Goal: Task Accomplishment & Management: Manage account settings

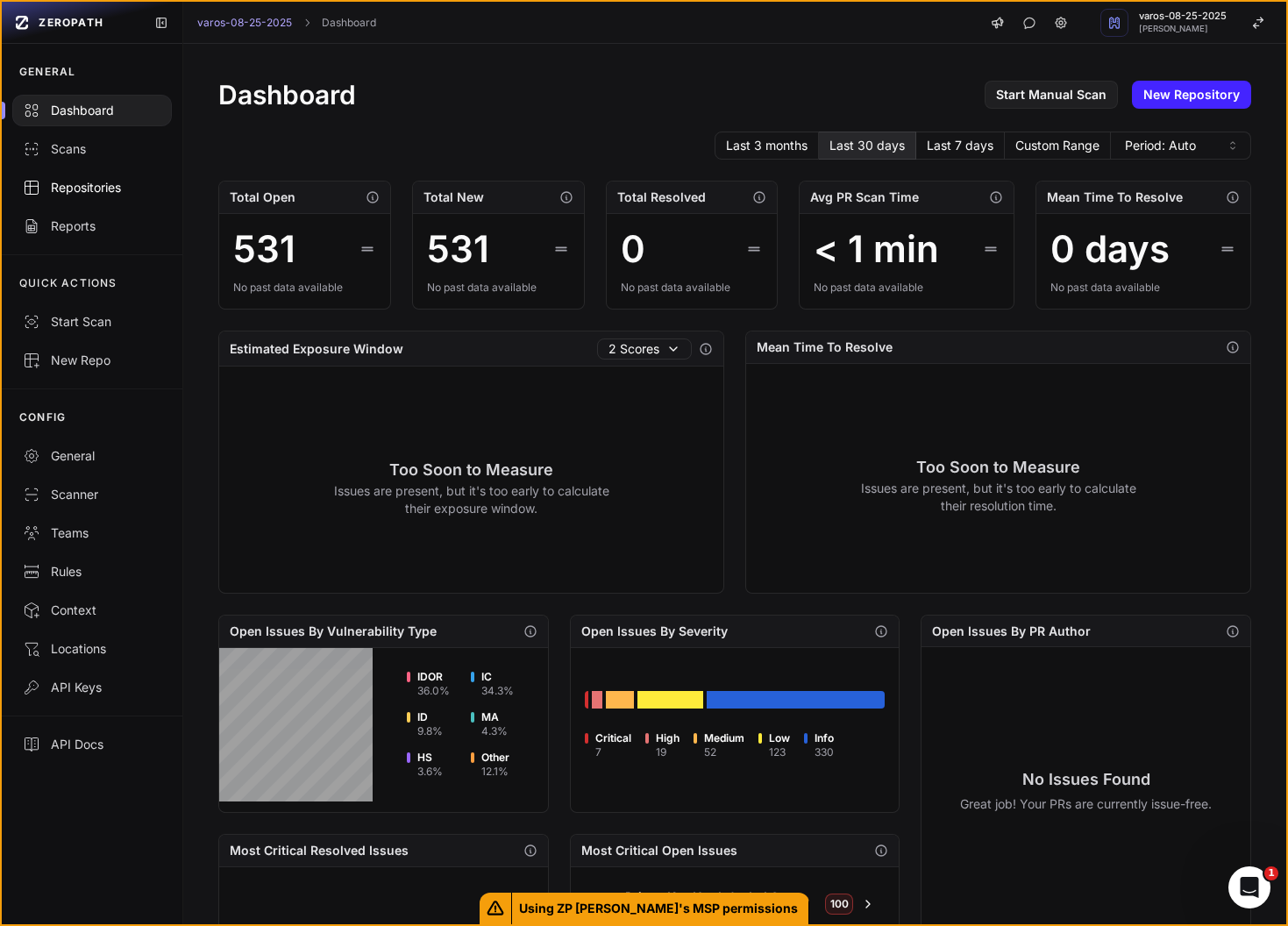
click at [102, 185] on div "Repositories" at bounding box center [92, 187] width 139 height 18
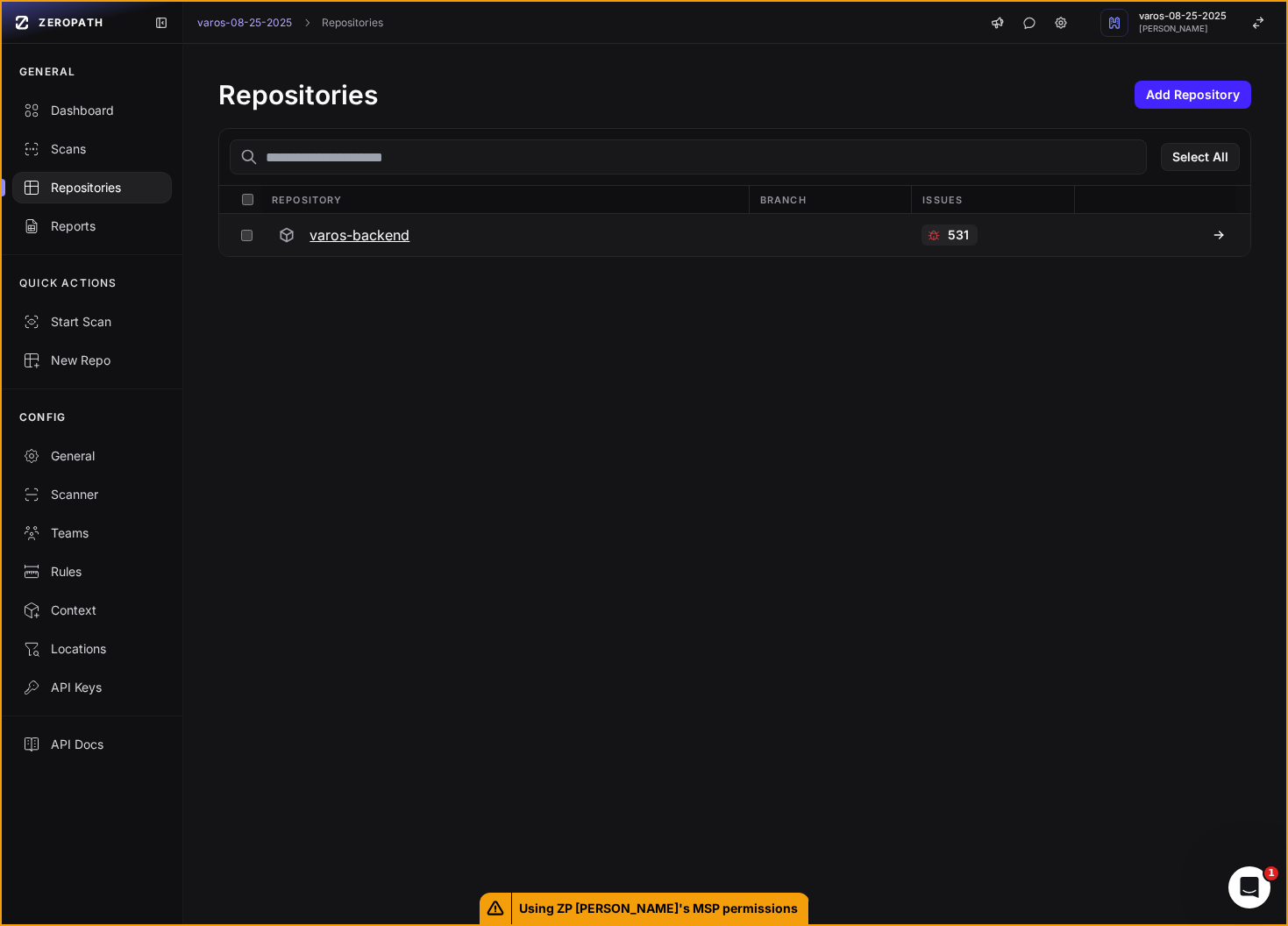
click at [400, 246] on div "varos-backend" at bounding box center [504, 235] width 467 height 32
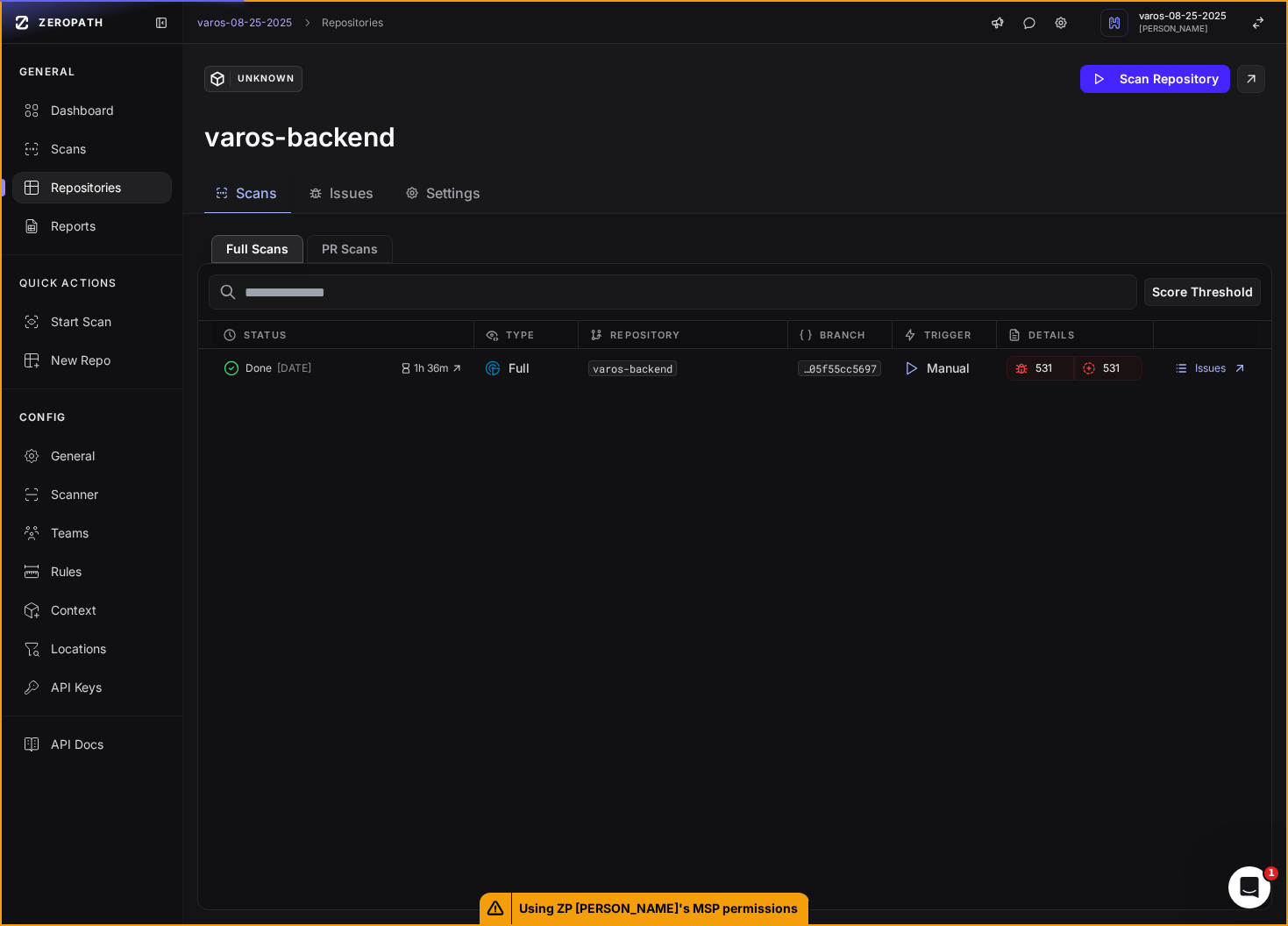
click at [349, 193] on span "Issues" at bounding box center [352, 193] width 44 height 21
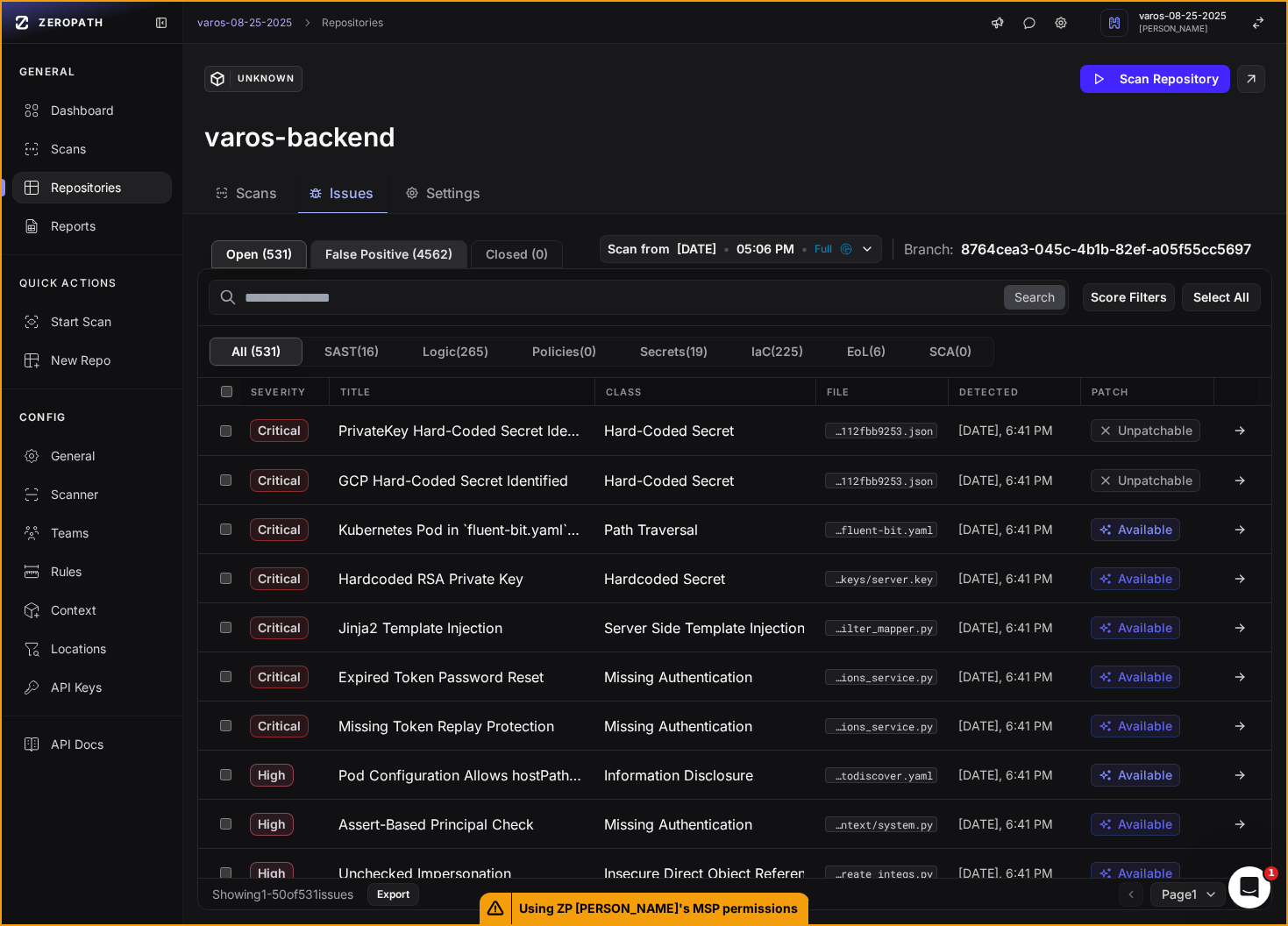
click at [402, 246] on button "False Positive ( 4562 )" at bounding box center [388, 254] width 157 height 28
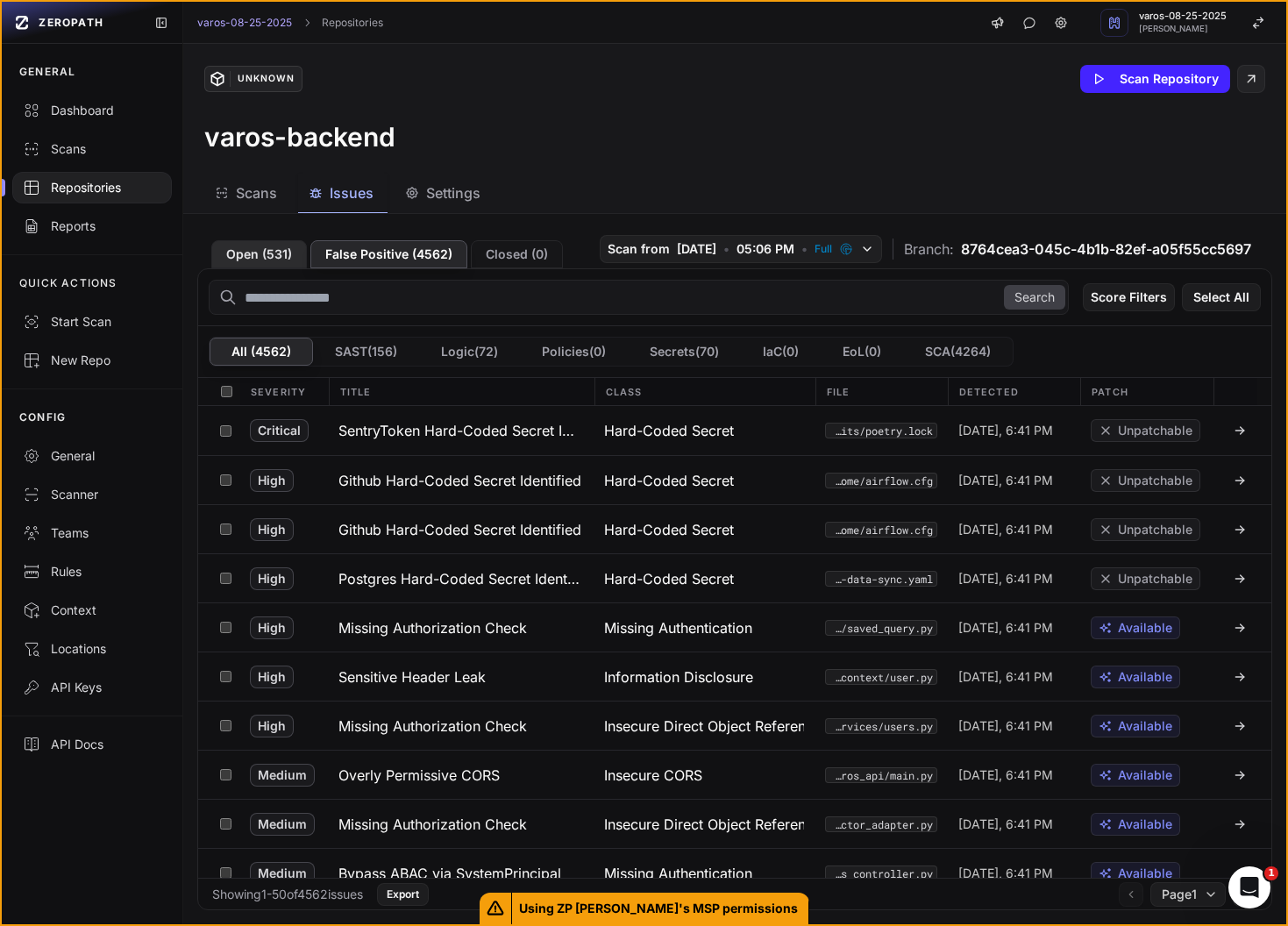
click at [278, 260] on button "Open ( 531 )" at bounding box center [259, 254] width 96 height 28
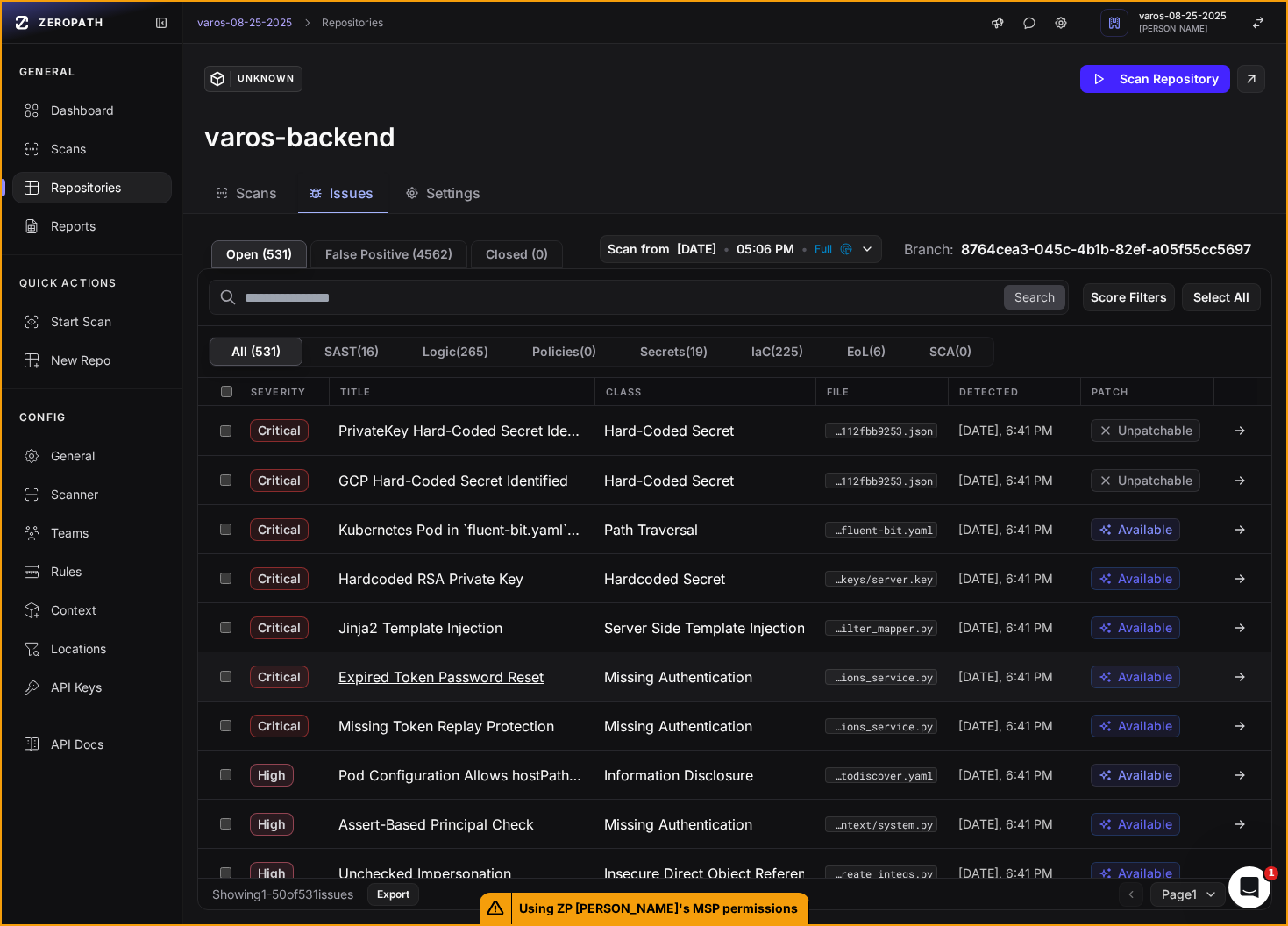
scroll to position [102, 0]
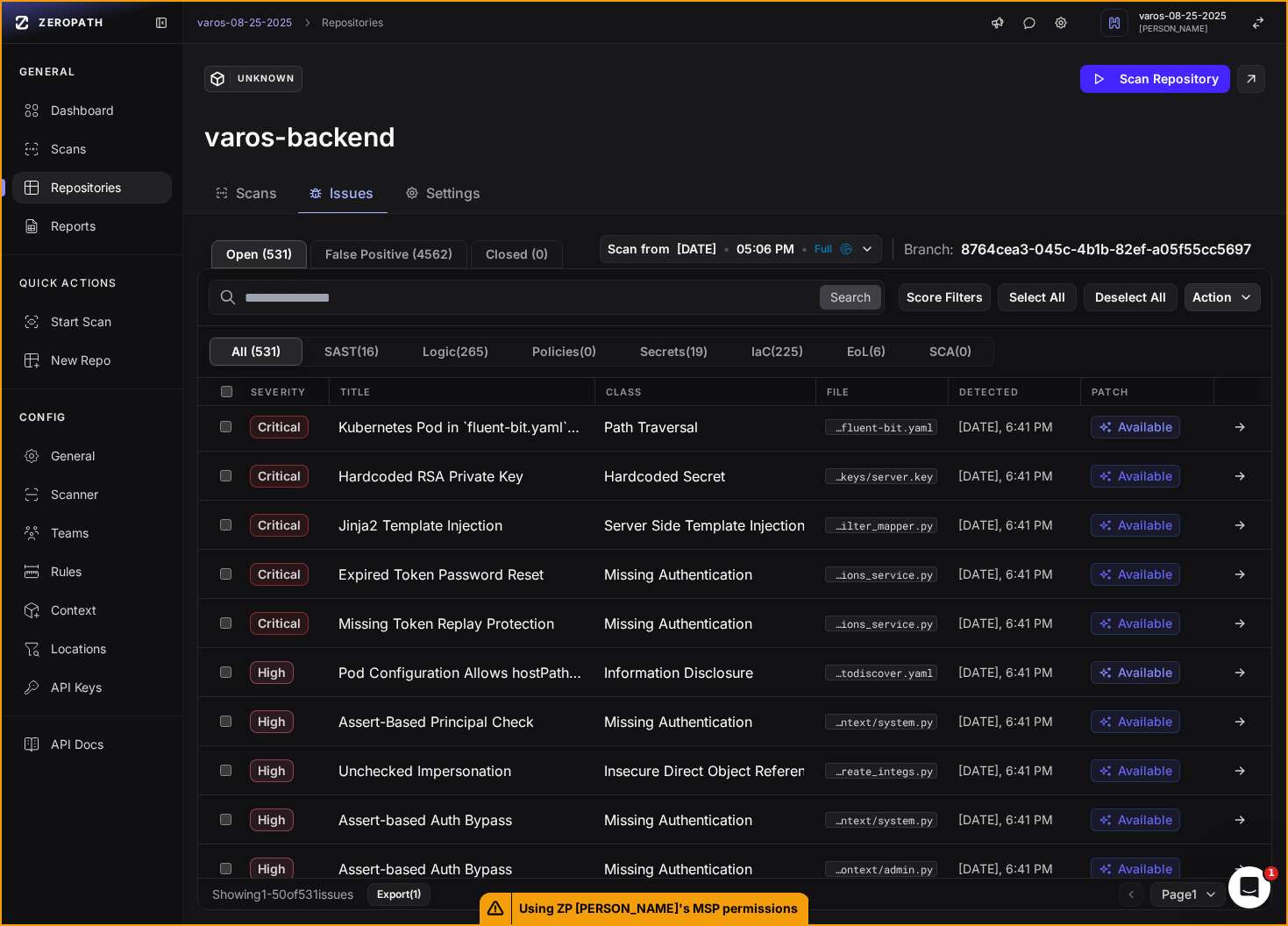
click at [1232, 305] on button "Action" at bounding box center [1222, 297] width 76 height 28
click at [1083, 180] on div "Scans Issues Settings" at bounding box center [713, 193] width 1061 height 39
click at [384, 527] on h3 "Jinja2 Template Injection" at bounding box center [420, 525] width 164 height 21
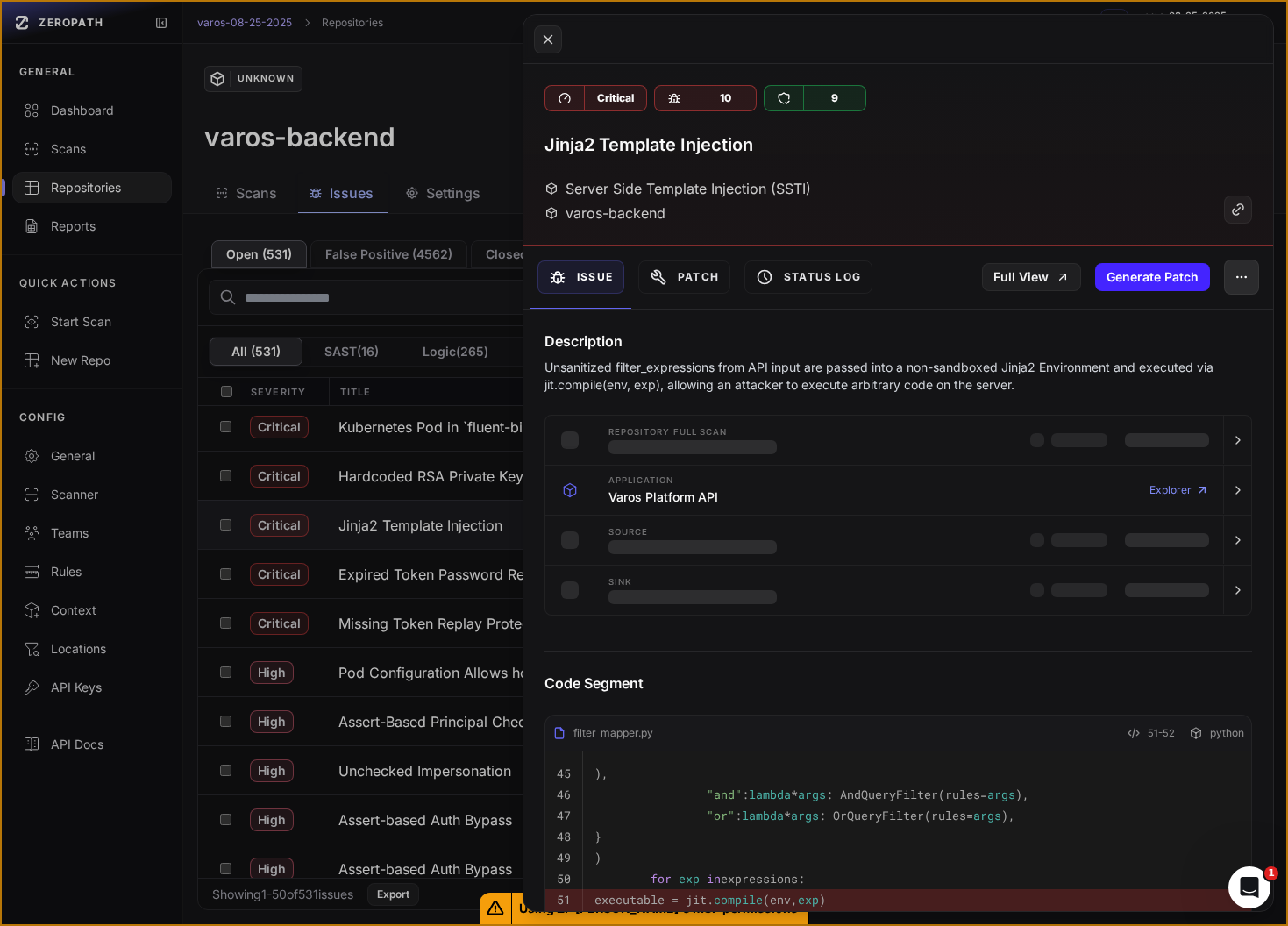
click at [1254, 287] on button "button" at bounding box center [1241, 276] width 35 height 35
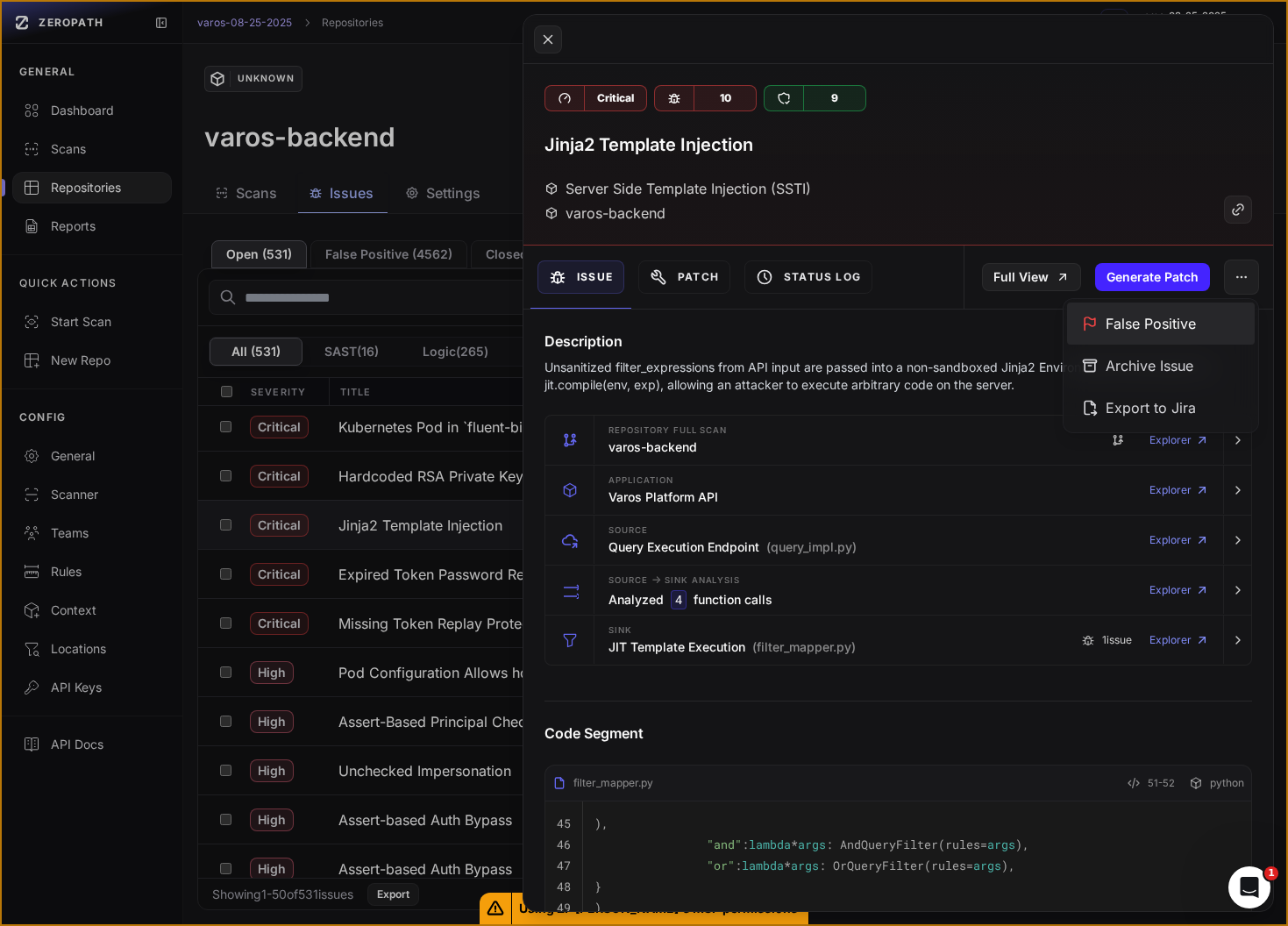
click at [1150, 332] on div "False Positive" at bounding box center [1161, 323] width 187 height 42
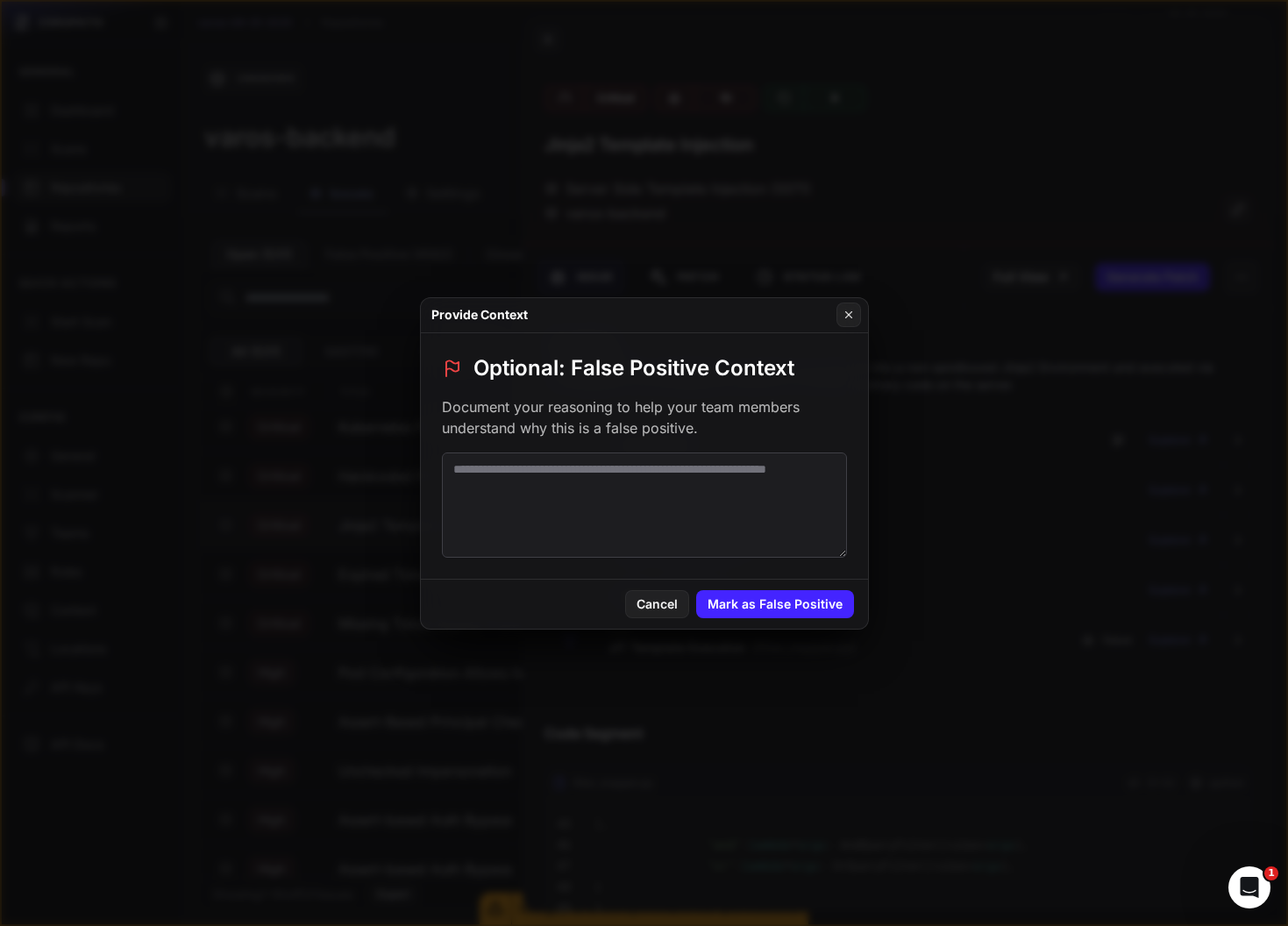
click at [694, 508] on textarea at bounding box center [644, 505] width 405 height 105
type textarea "**********"
click at [648, 596] on button "Cancel" at bounding box center [657, 604] width 64 height 28
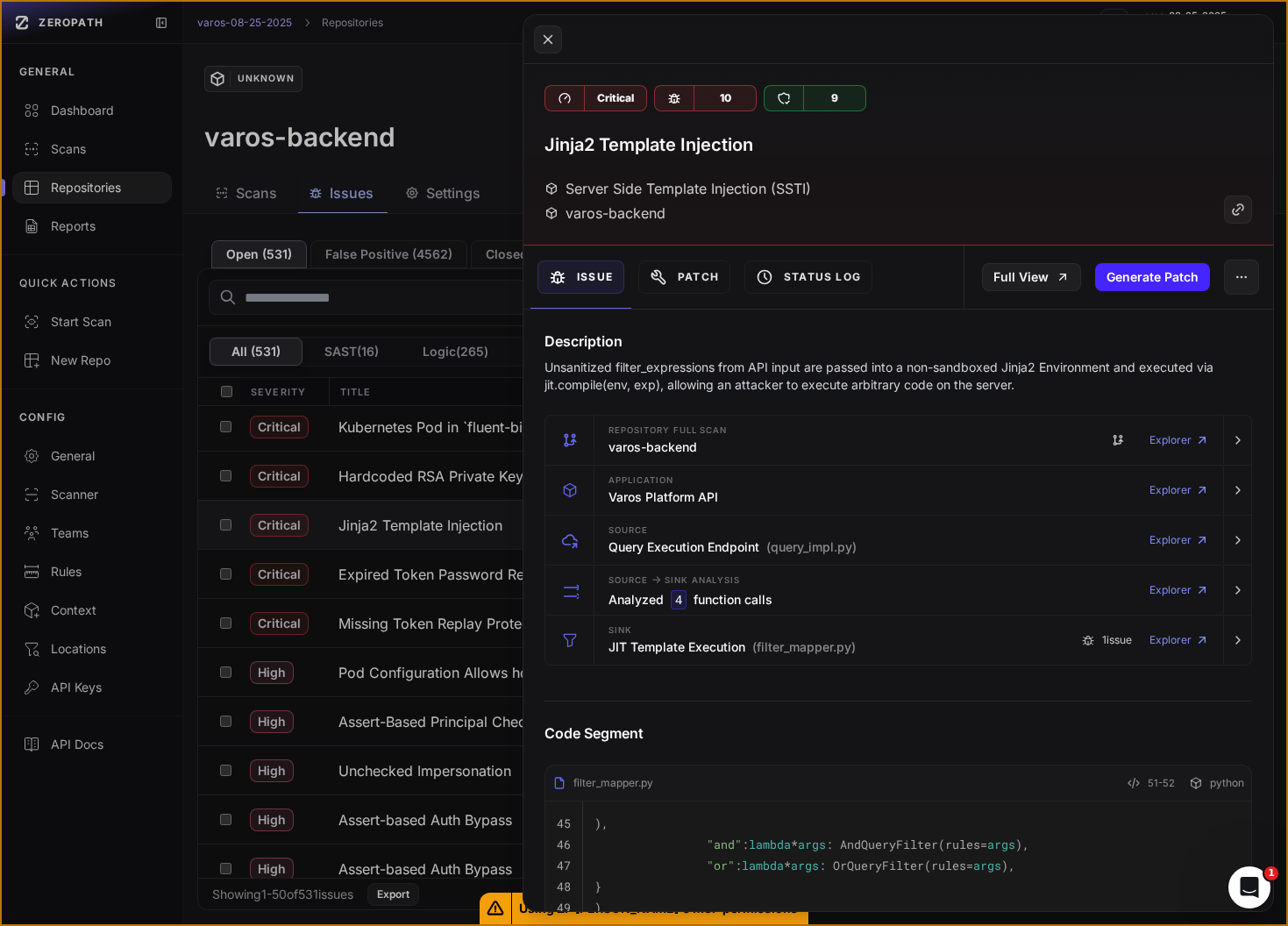
click at [531, 41] on div at bounding box center [898, 39] width 750 height 49
click at [541, 41] on icon at bounding box center [547, 39] width 16 height 21
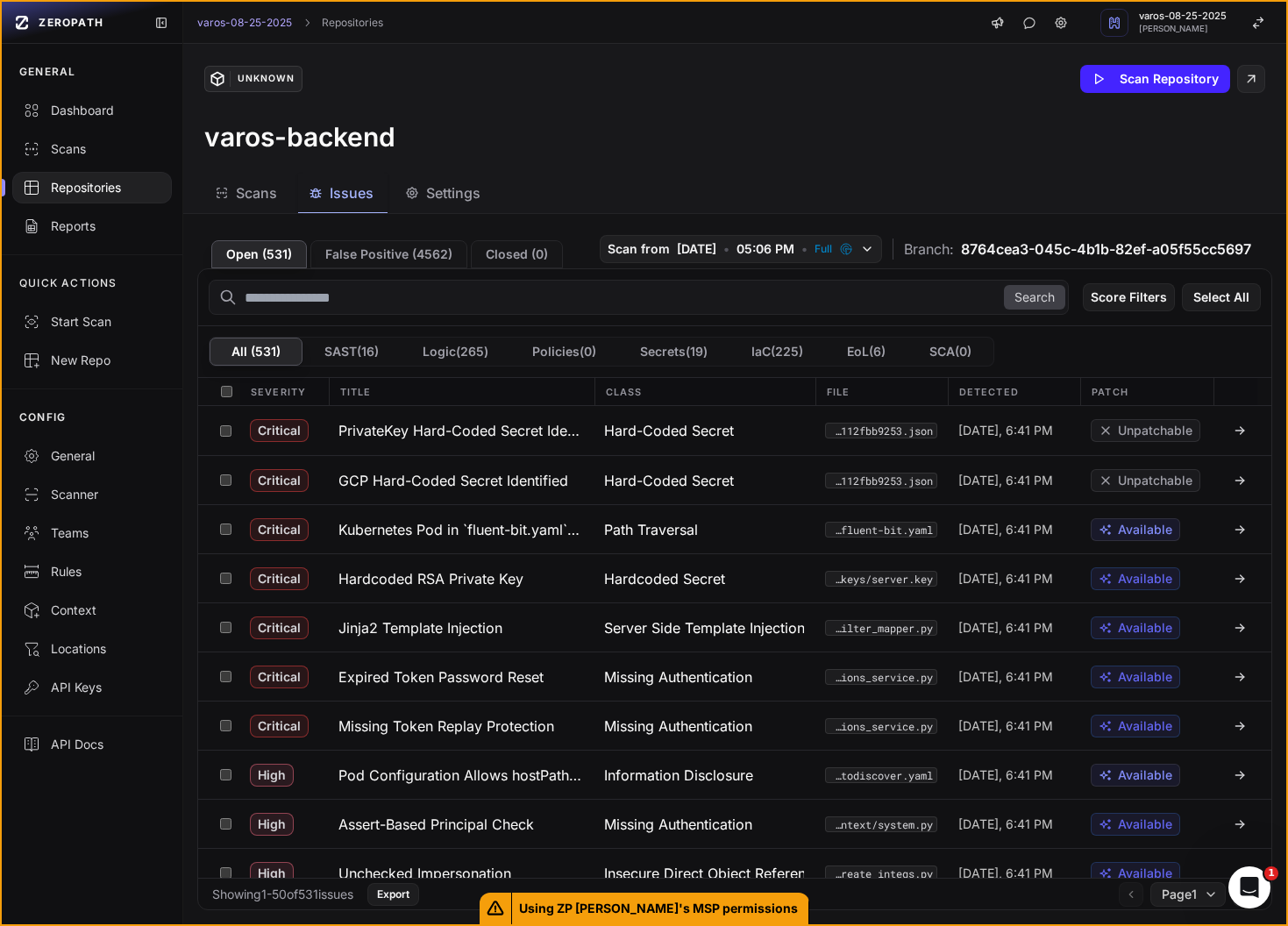
click at [684, 152] on div "varos-backend" at bounding box center [735, 137] width 1061 height 32
click at [1221, 29] on span "Etienne Lunetta" at bounding box center [1183, 28] width 88 height 8
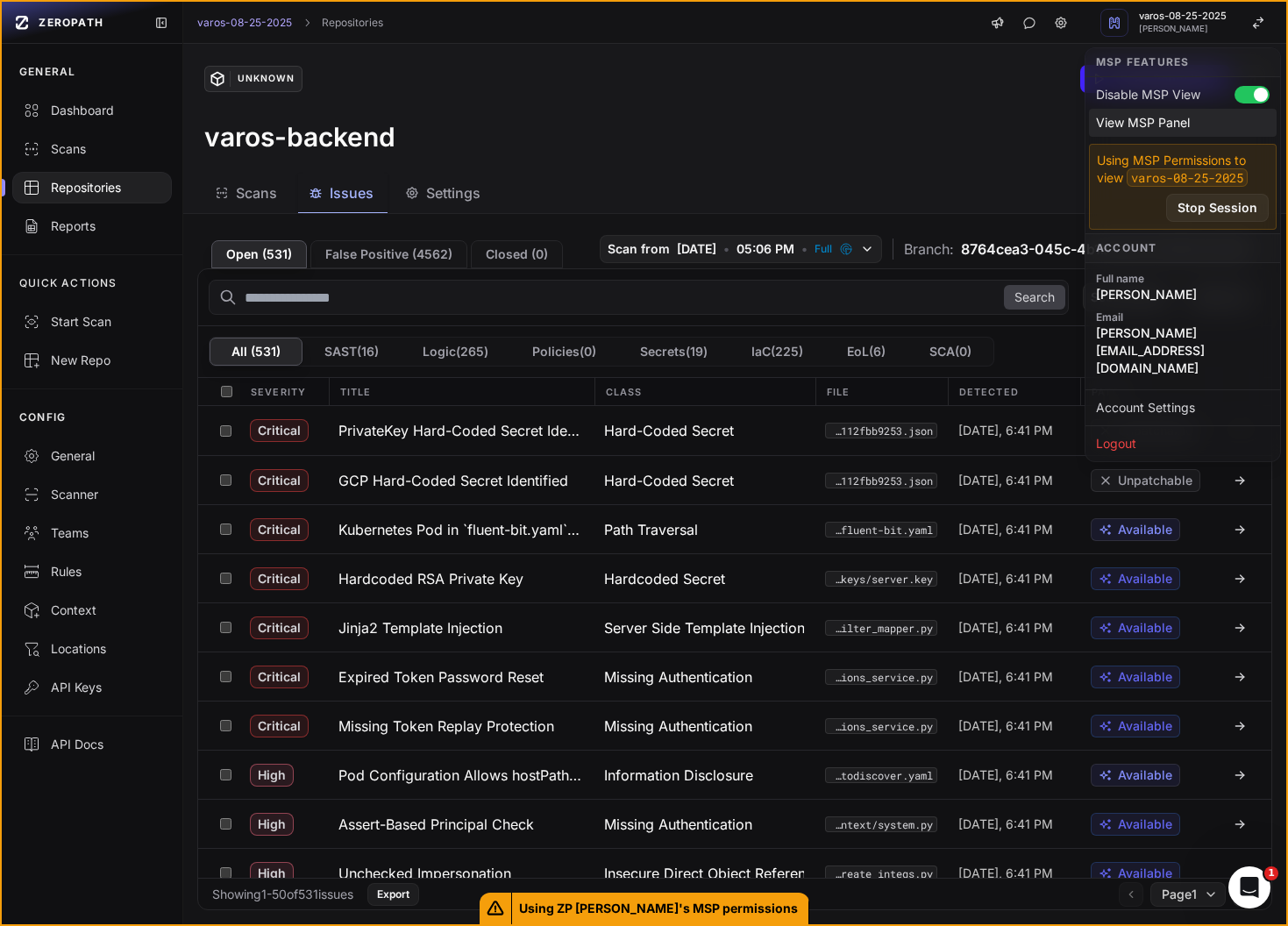
click at [1175, 122] on div "View MSP Panel" at bounding box center [1183, 123] width 187 height 28
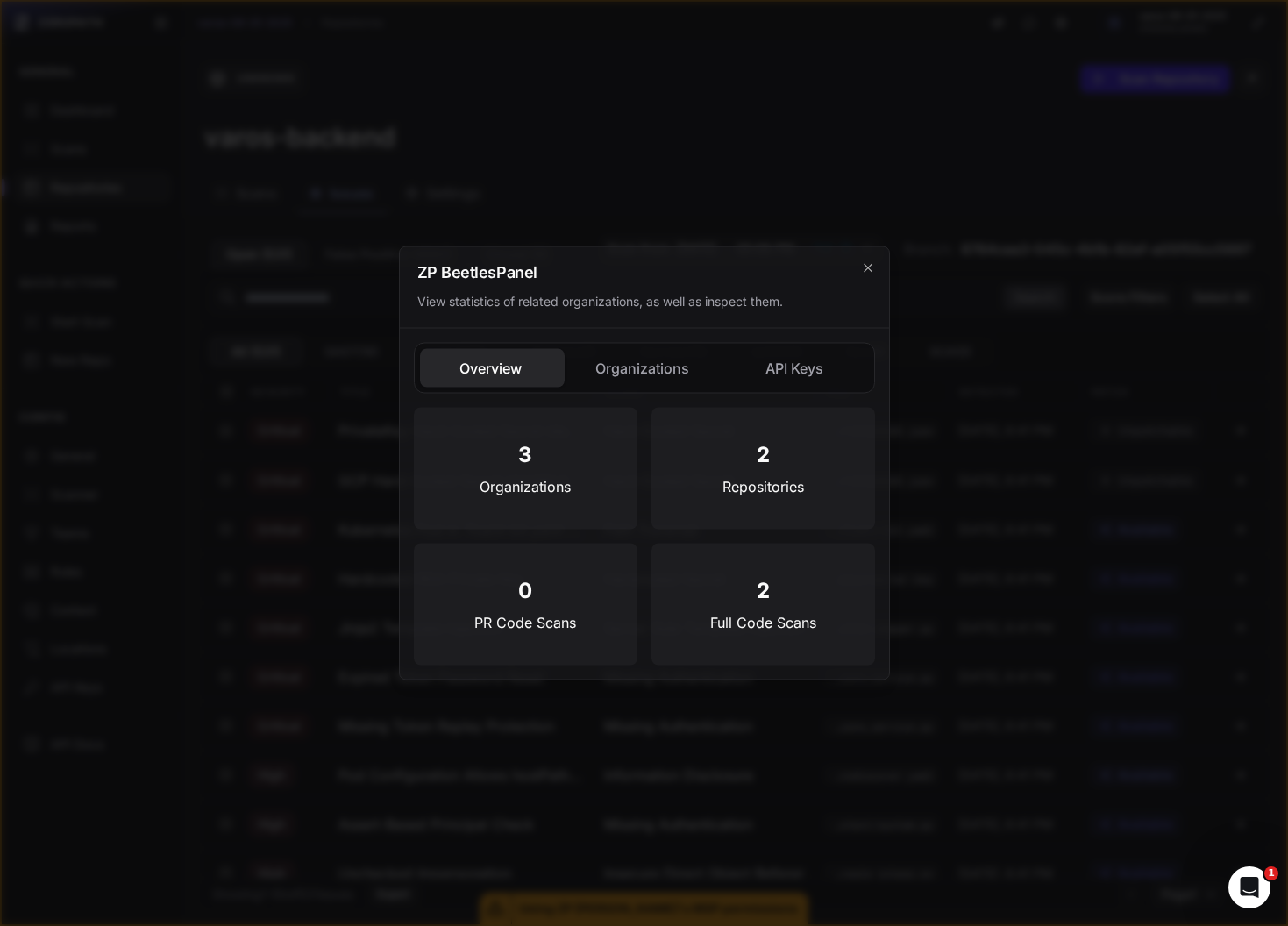
click at [628, 366] on button "Organizations" at bounding box center [644, 367] width 144 height 38
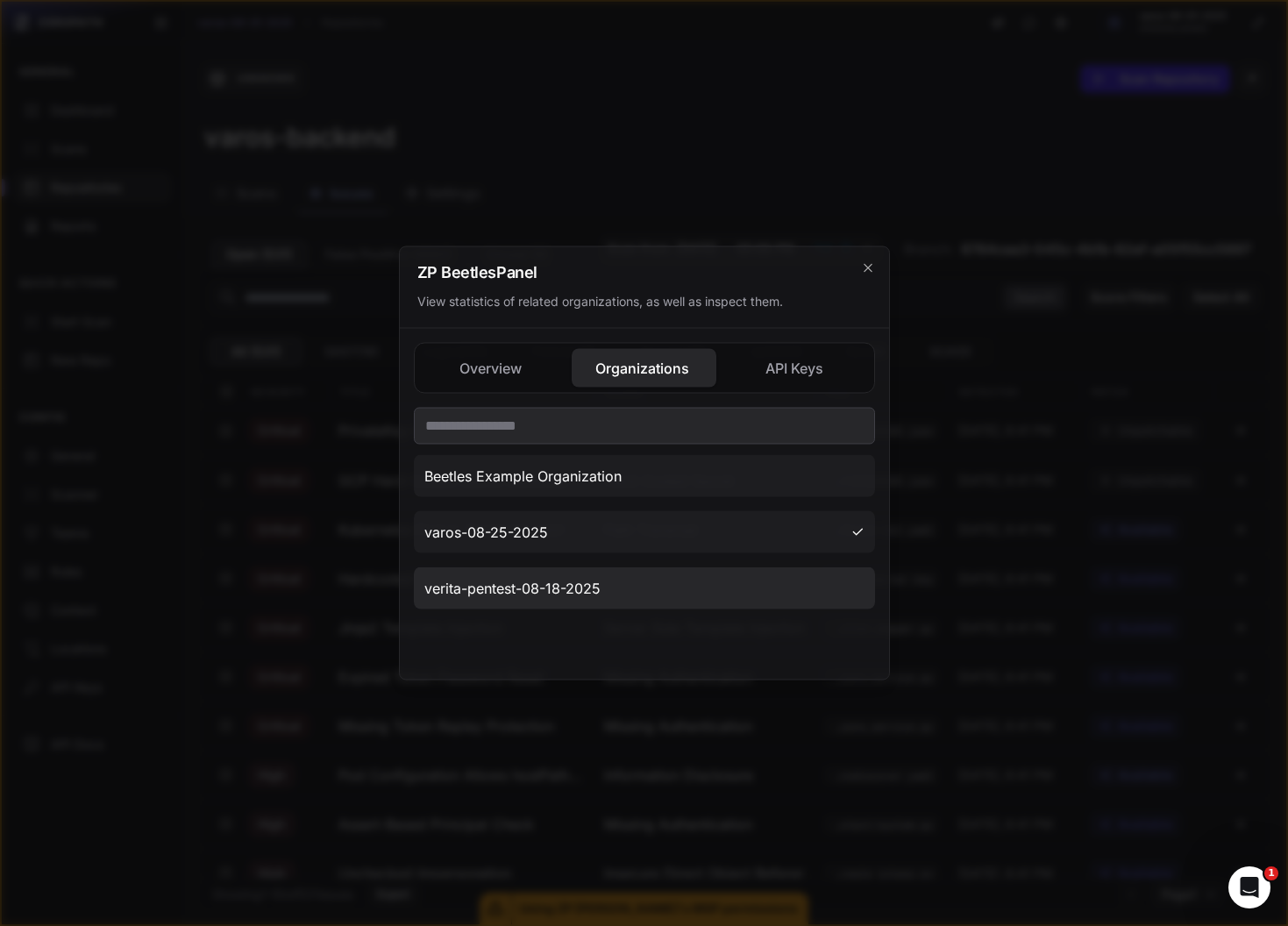
click at [559, 593] on span "verita-pentest-08-18-2025" at bounding box center [513, 588] width 176 height 21
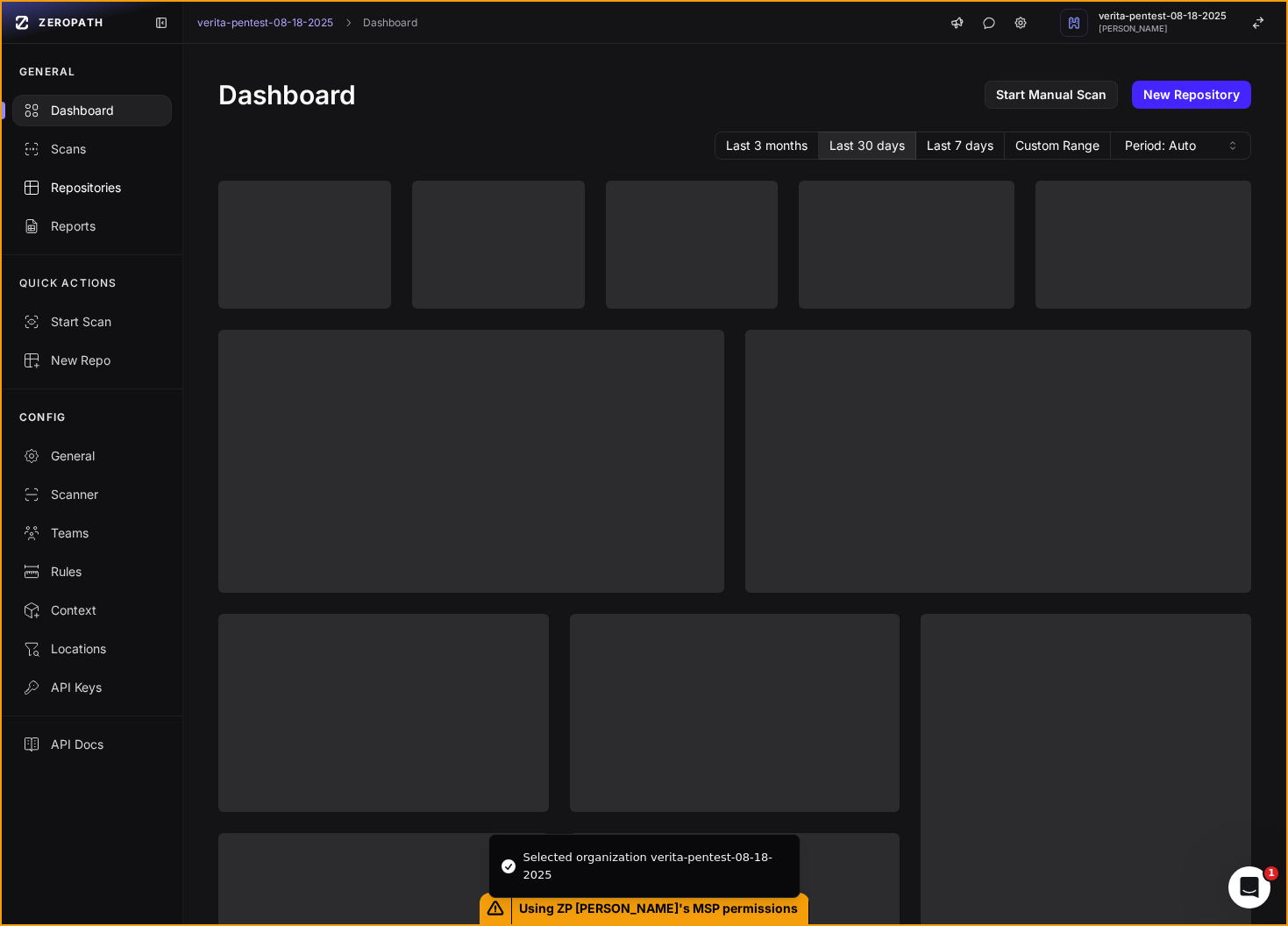
click at [115, 191] on div "Repositories" at bounding box center [92, 187] width 139 height 18
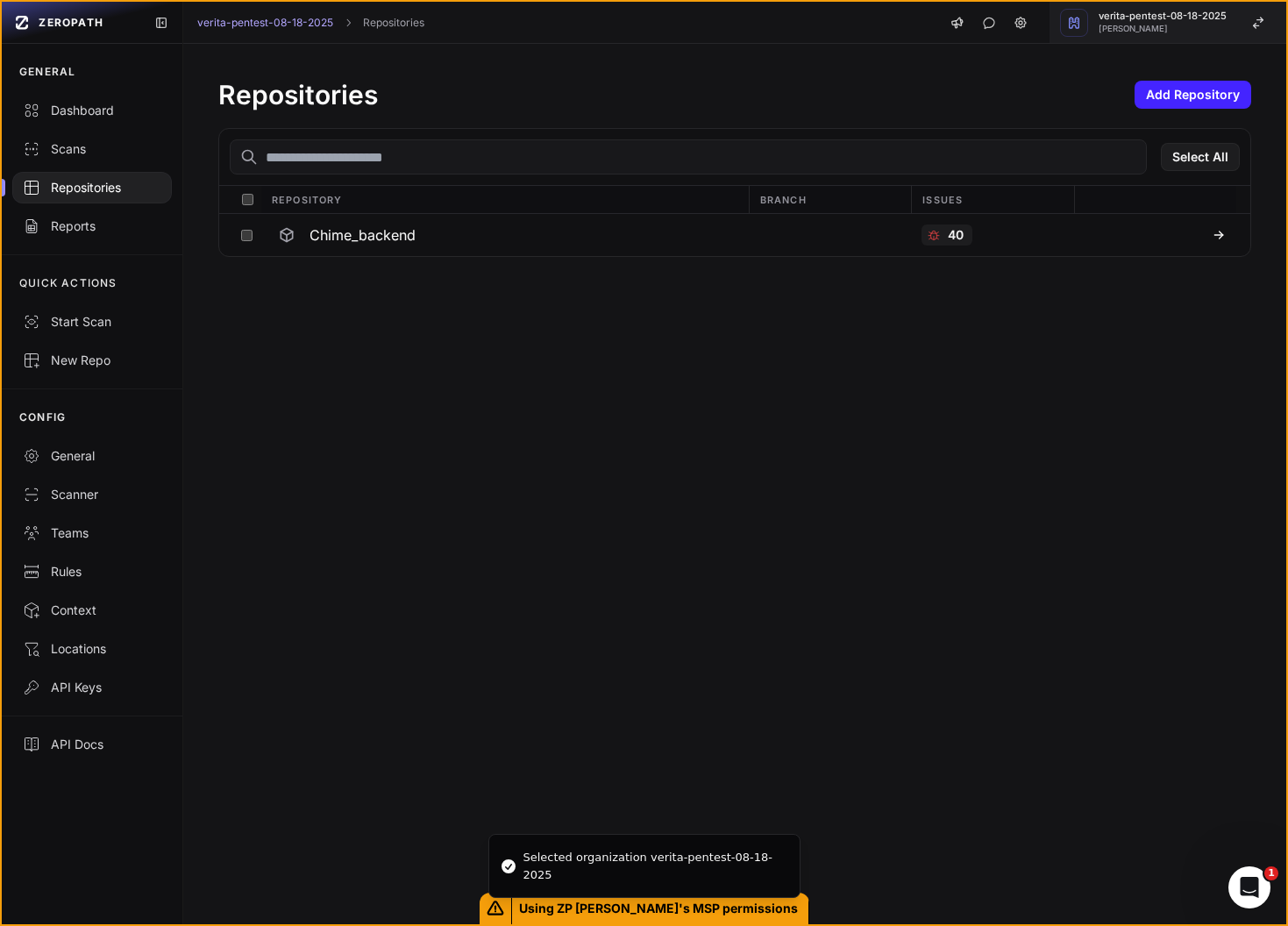
click at [1187, 4] on button "verita-pentest-08-18-2025 Etienne Lunetta" at bounding box center [1168, 22] width 237 height 42
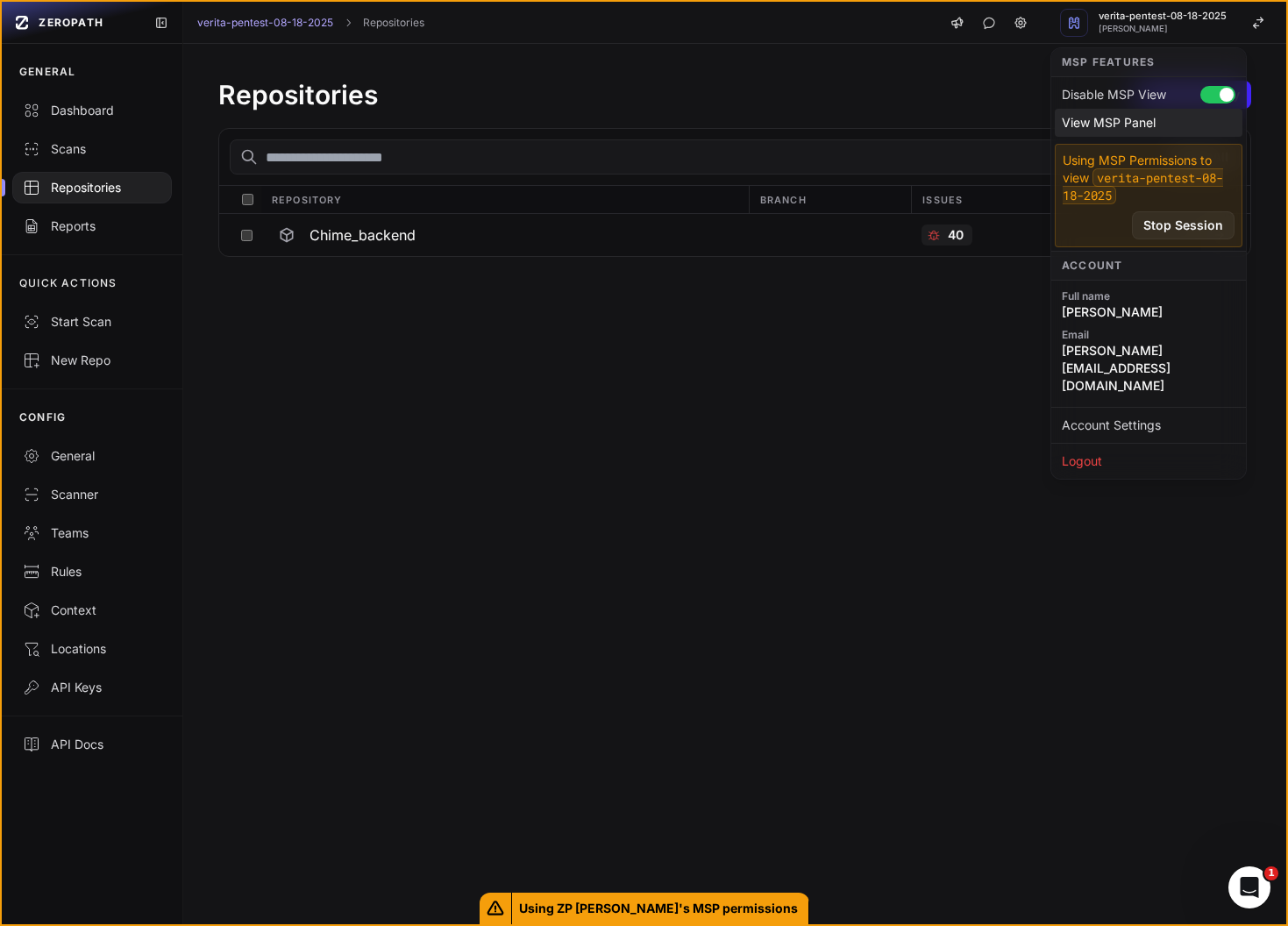
click at [1146, 119] on div "View MSP Panel" at bounding box center [1148, 123] width 187 height 28
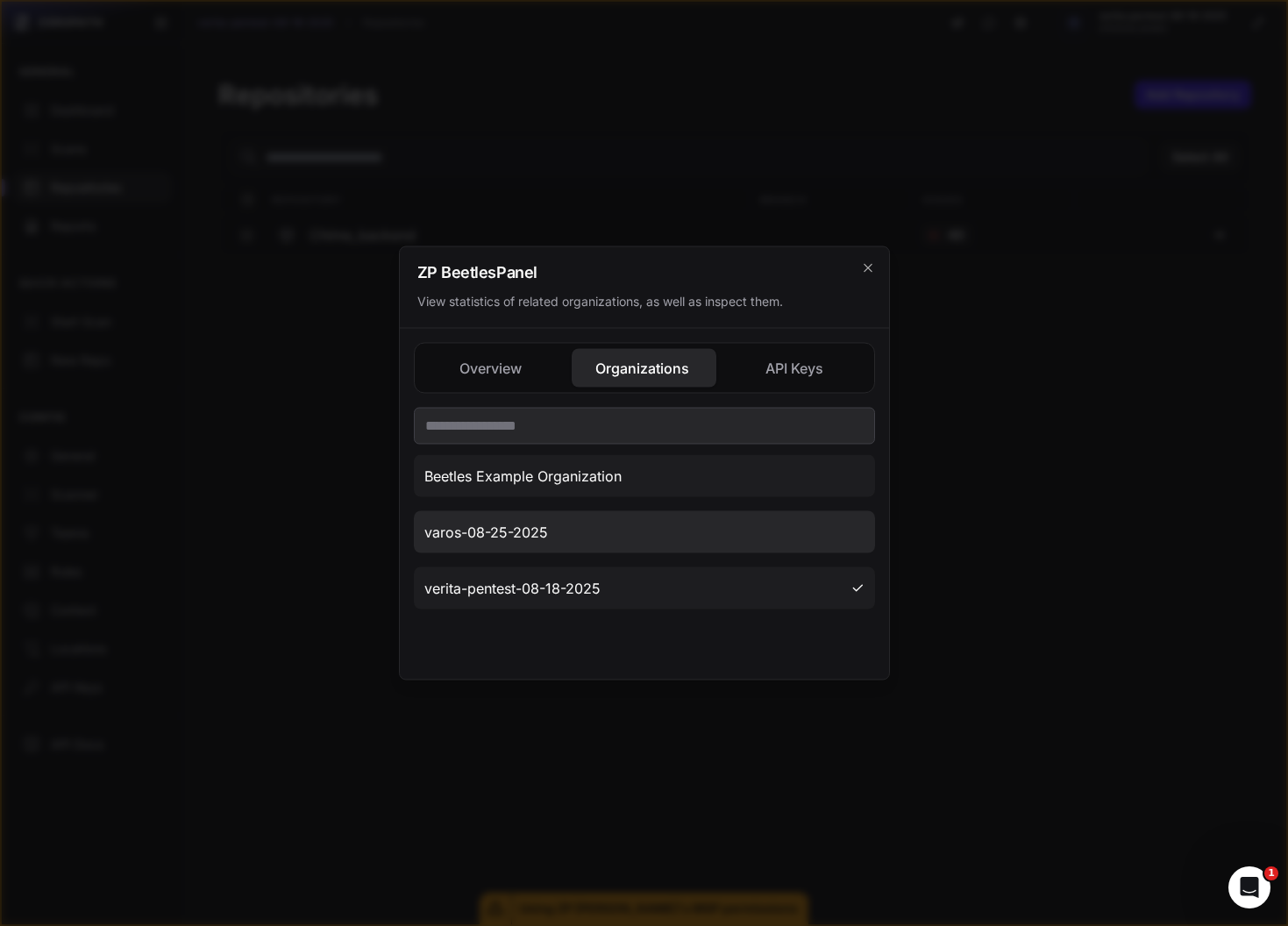
click at [529, 546] on button "varos-08-25-2025" at bounding box center [644, 531] width 461 height 42
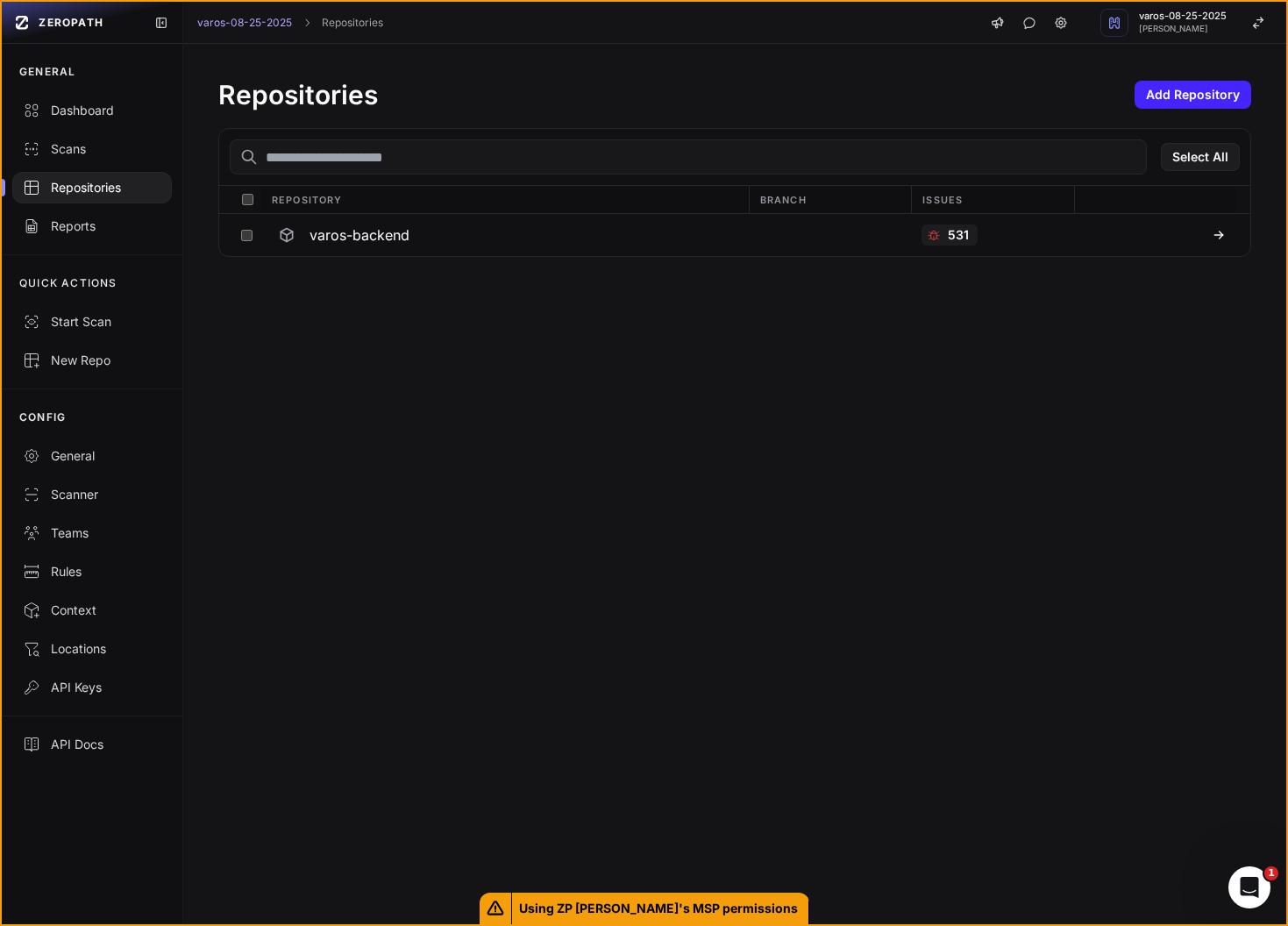
click at [94, 188] on div "Repositories" at bounding box center [92, 187] width 139 height 18
click at [333, 249] on div "varos-backend" at bounding box center [504, 235] width 467 height 32
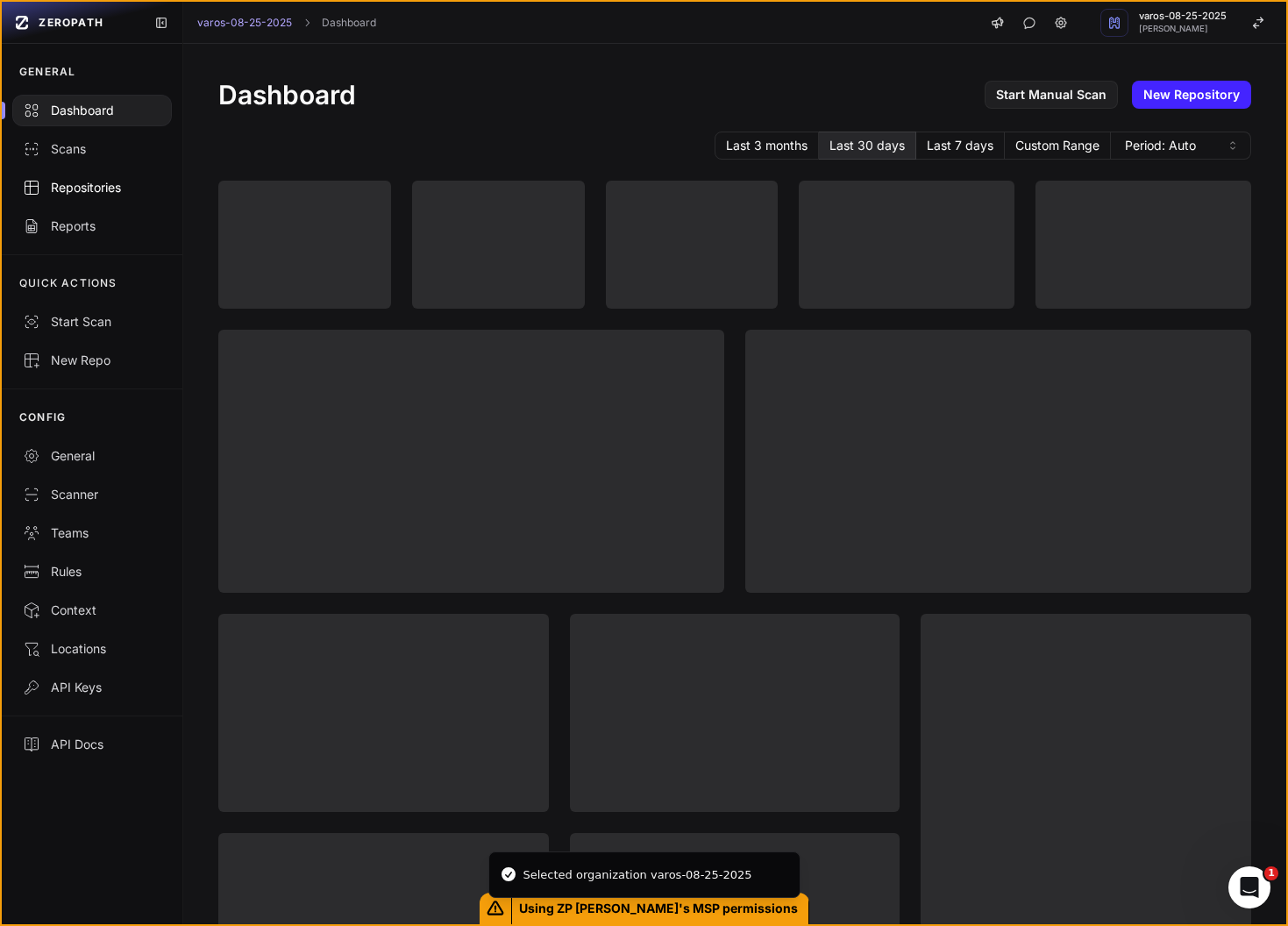
click at [104, 194] on div "Repositories" at bounding box center [92, 187] width 139 height 18
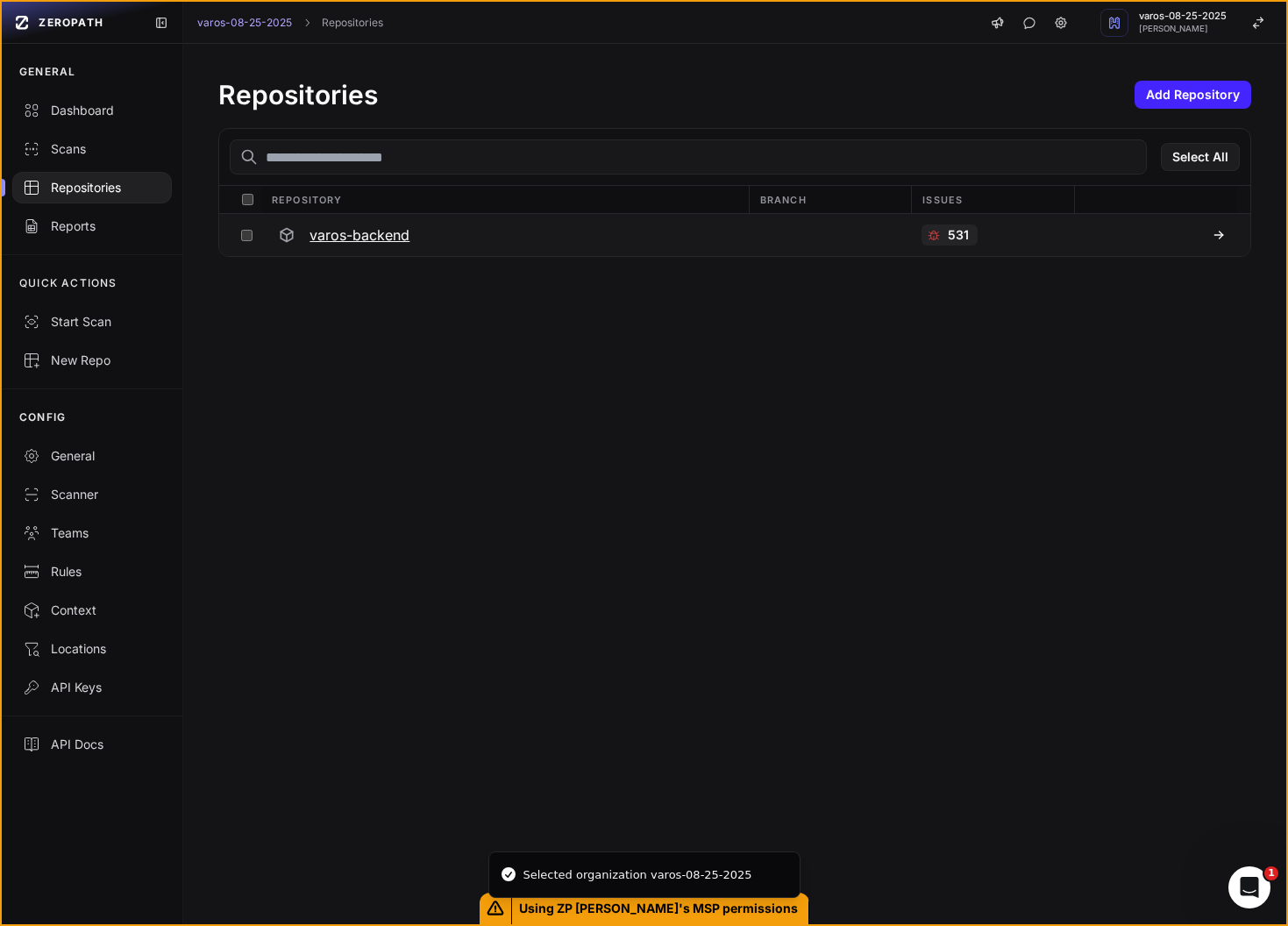
click at [377, 236] on h3 "varos-backend" at bounding box center [359, 234] width 100 height 21
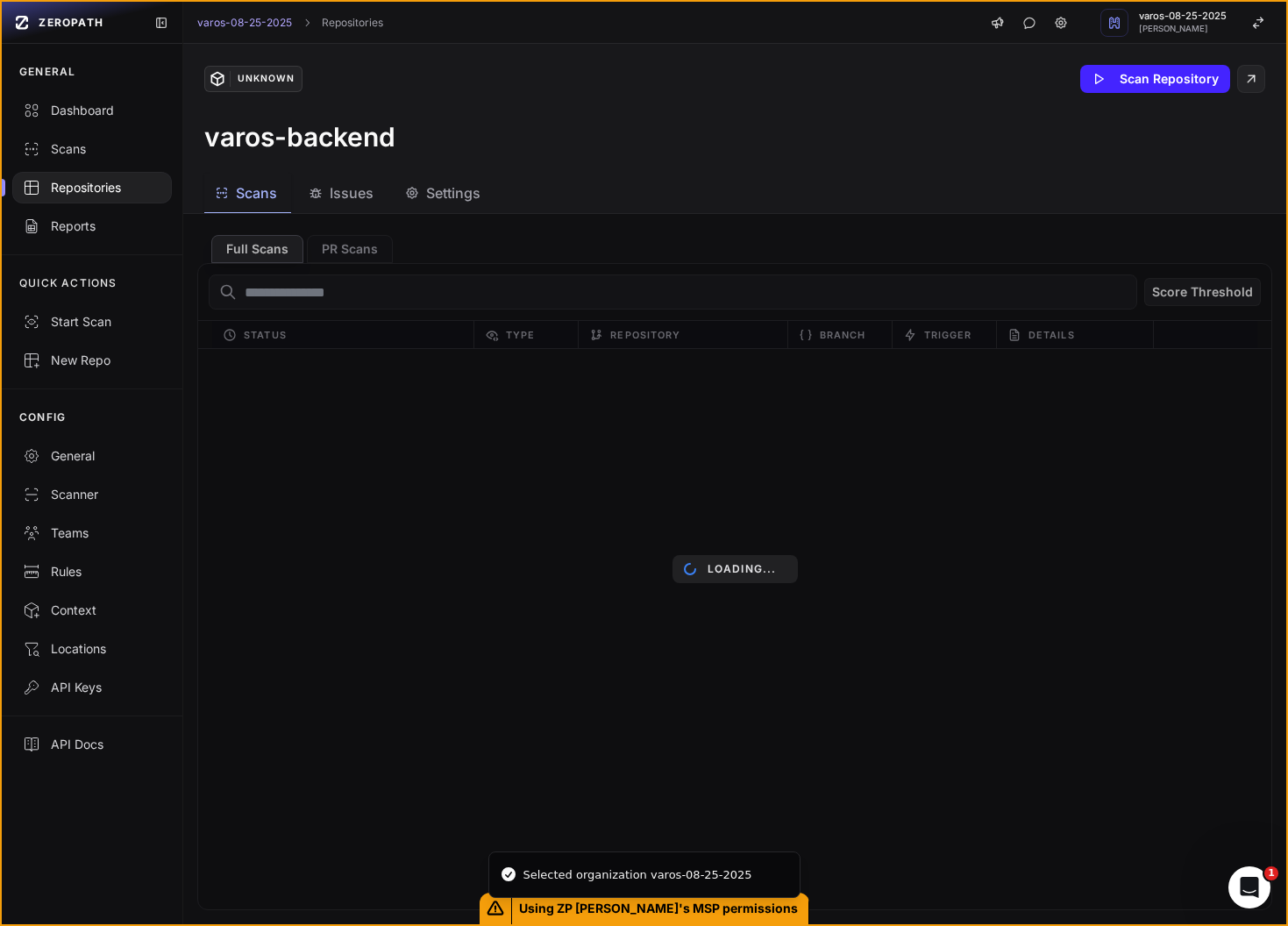
click at [351, 188] on span "Issues" at bounding box center [352, 193] width 44 height 21
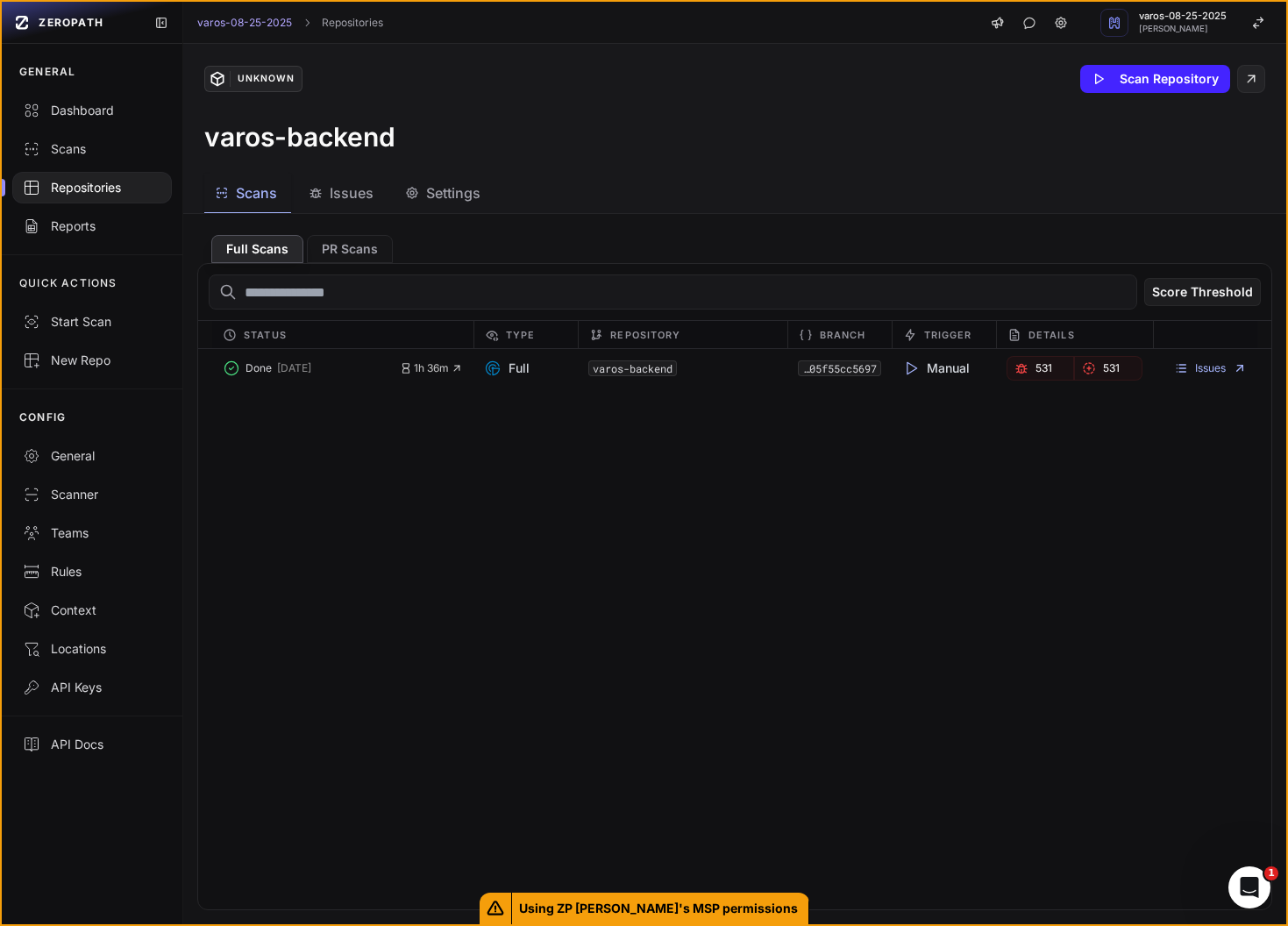
click at [315, 210] on button "Issues" at bounding box center [342, 193] width 89 height 39
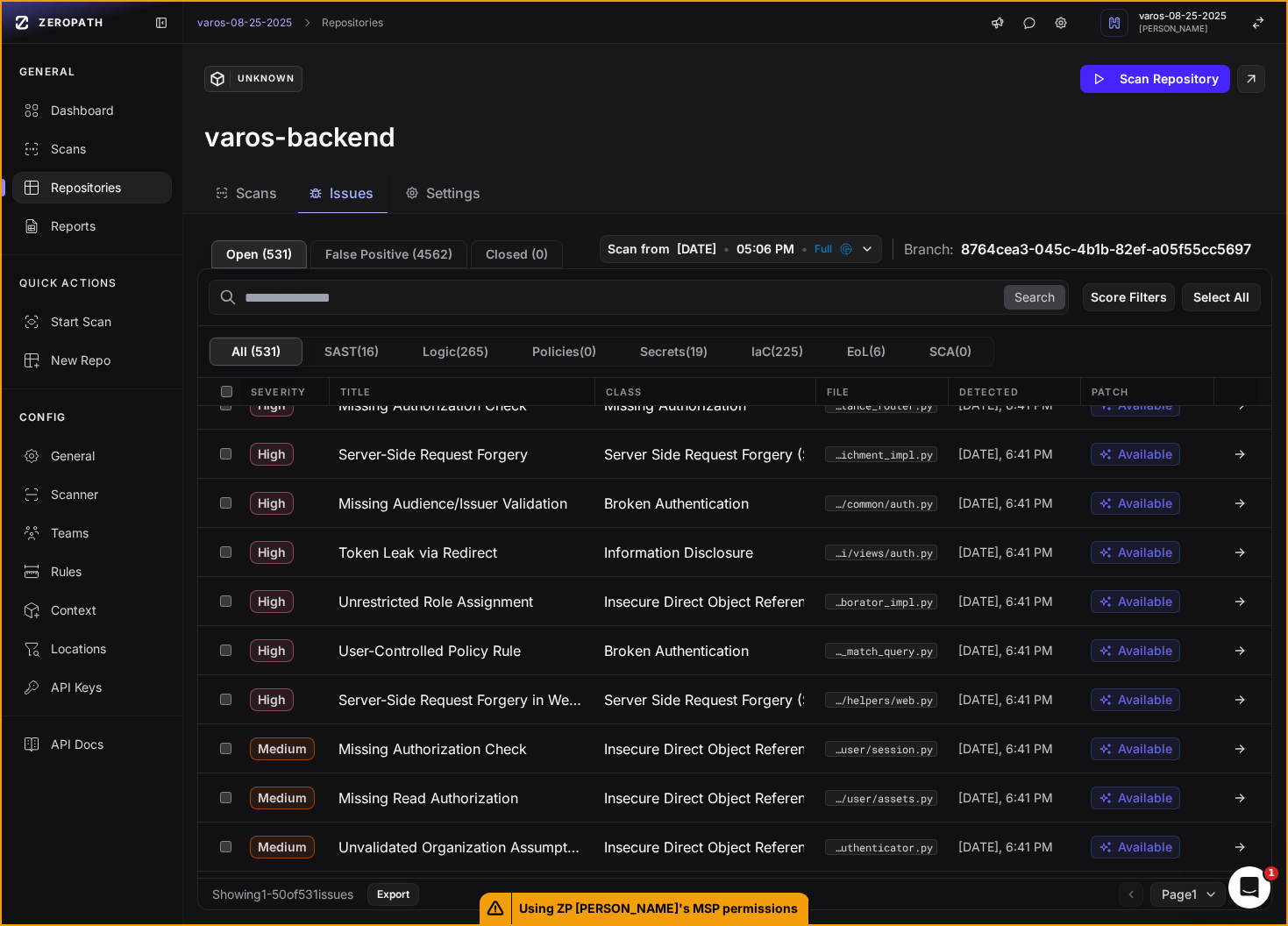
scroll to position [1501, 0]
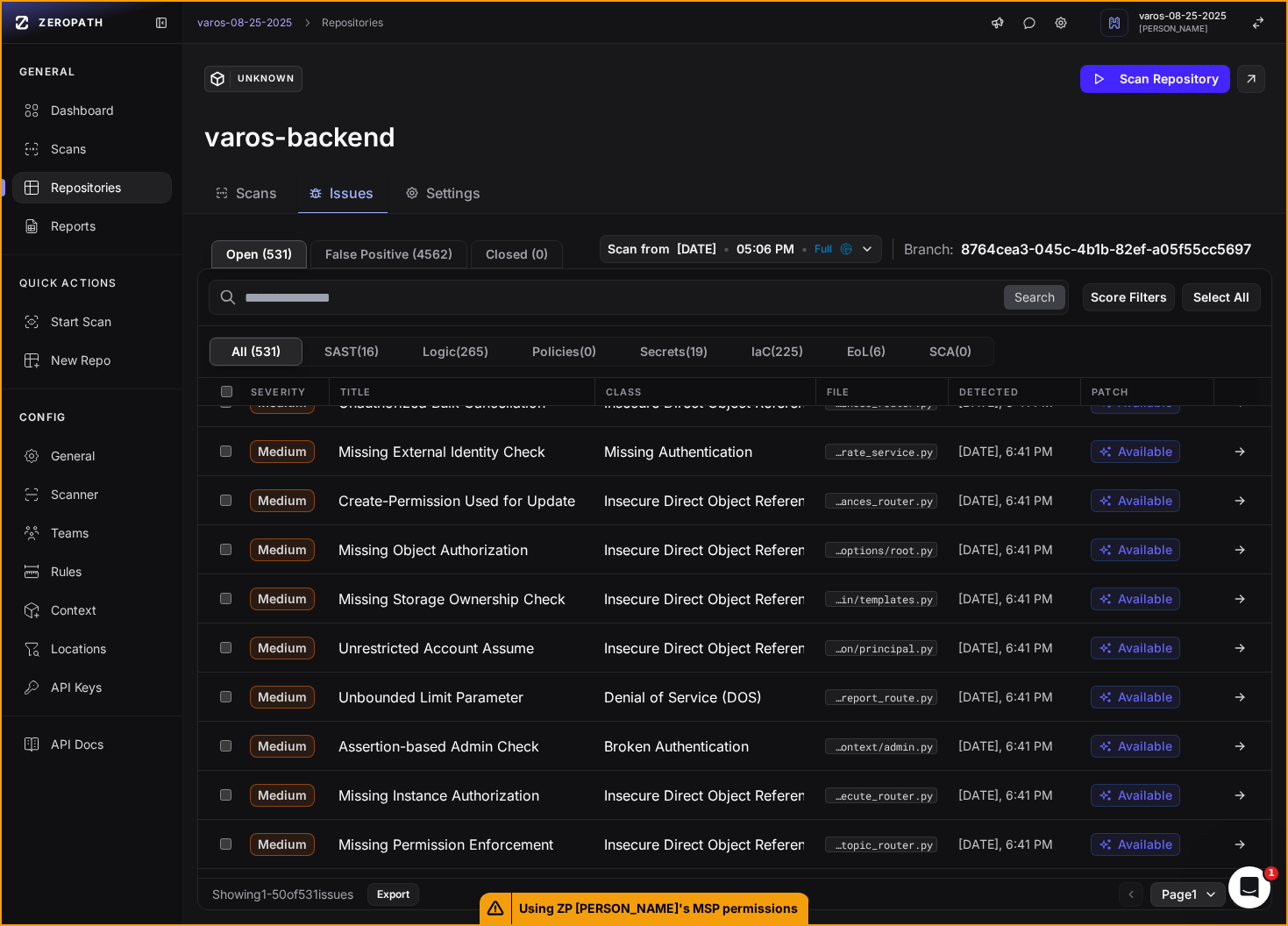
click at [1179, 894] on span "Page 1" at bounding box center [1178, 894] width 35 height 18
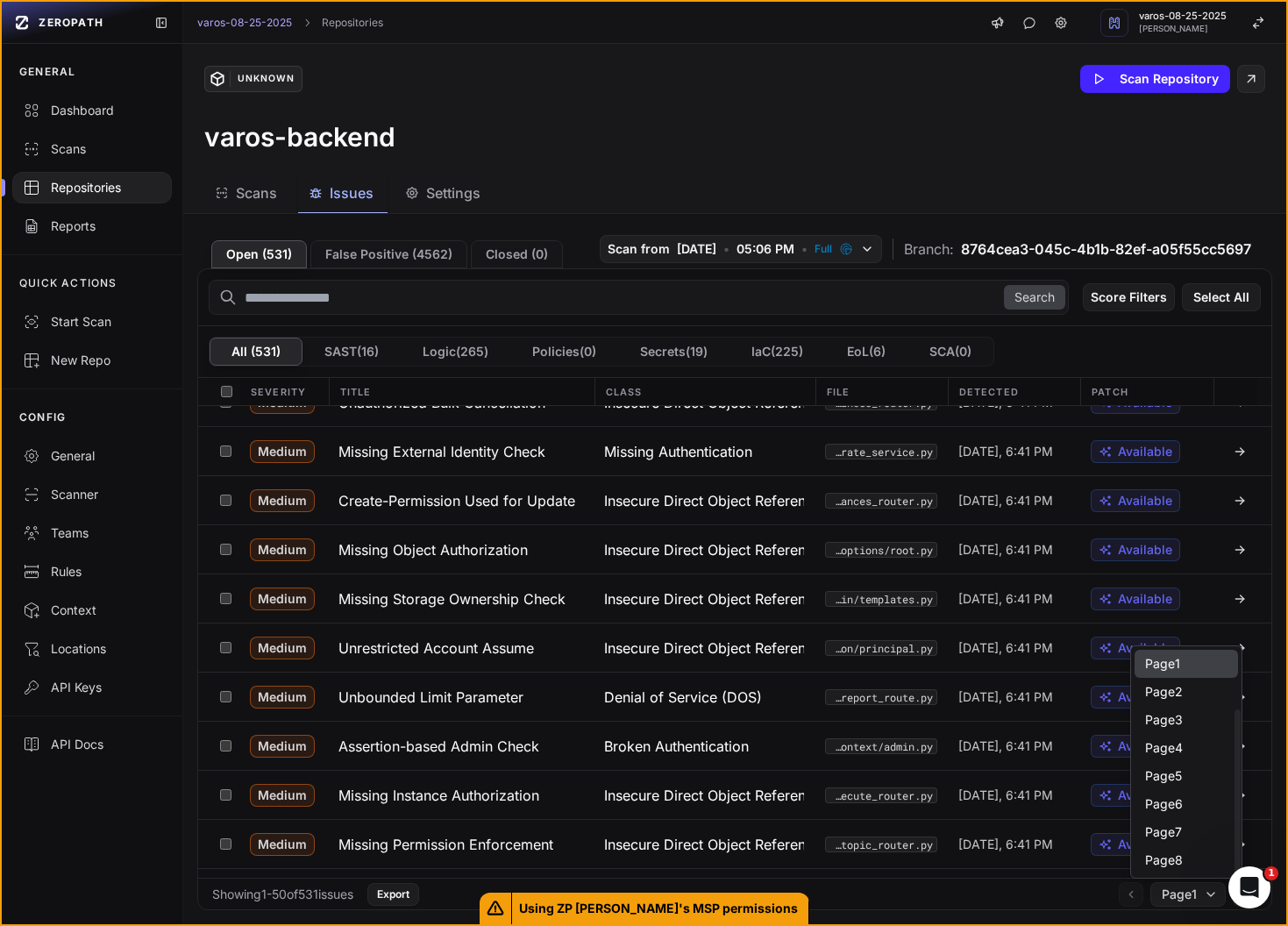
scroll to position [84, 0]
click at [1181, 776] on div "Page 8" at bounding box center [1186, 776] width 103 height 28
